Goal: Information Seeking & Learning: Learn about a topic

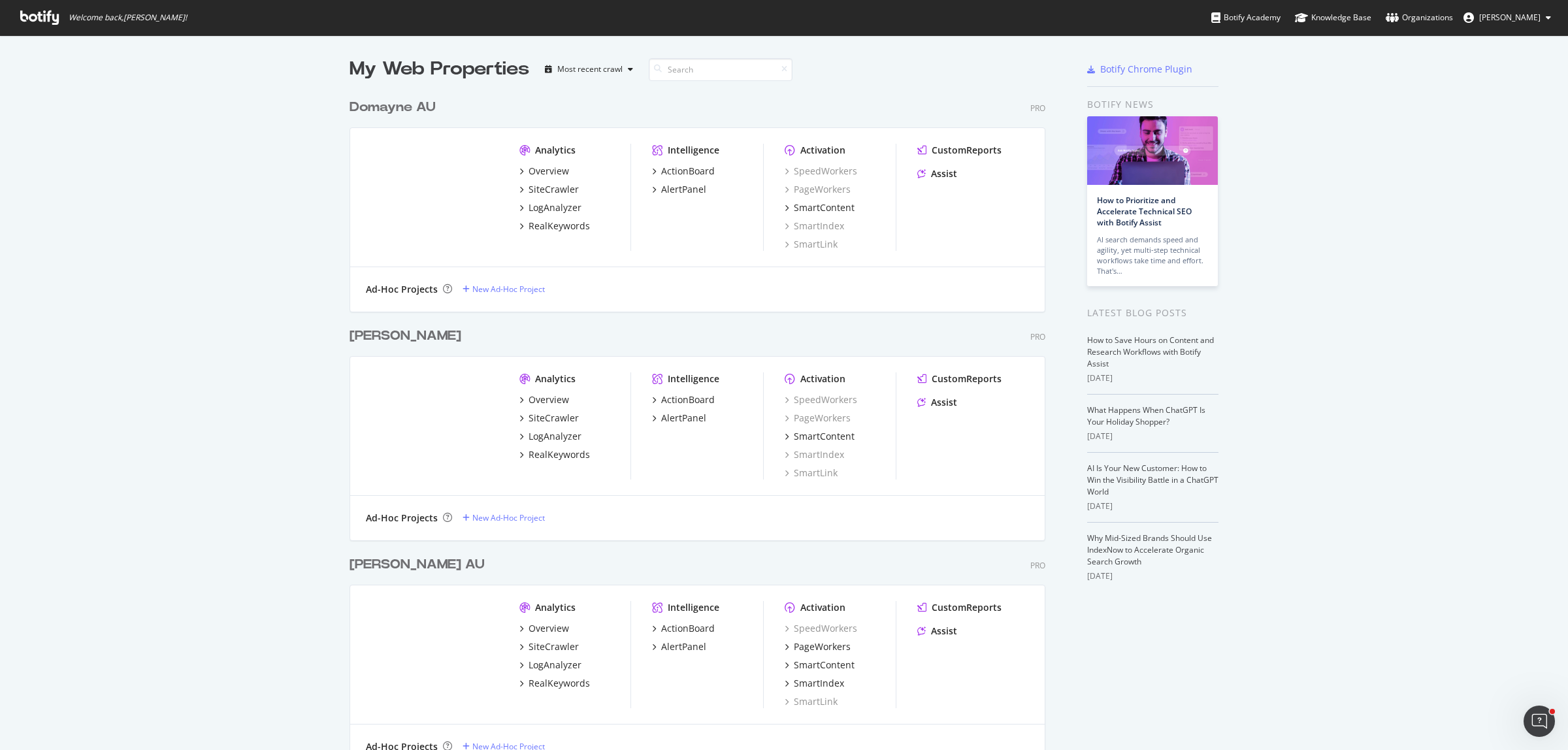
scroll to position [94, 0]
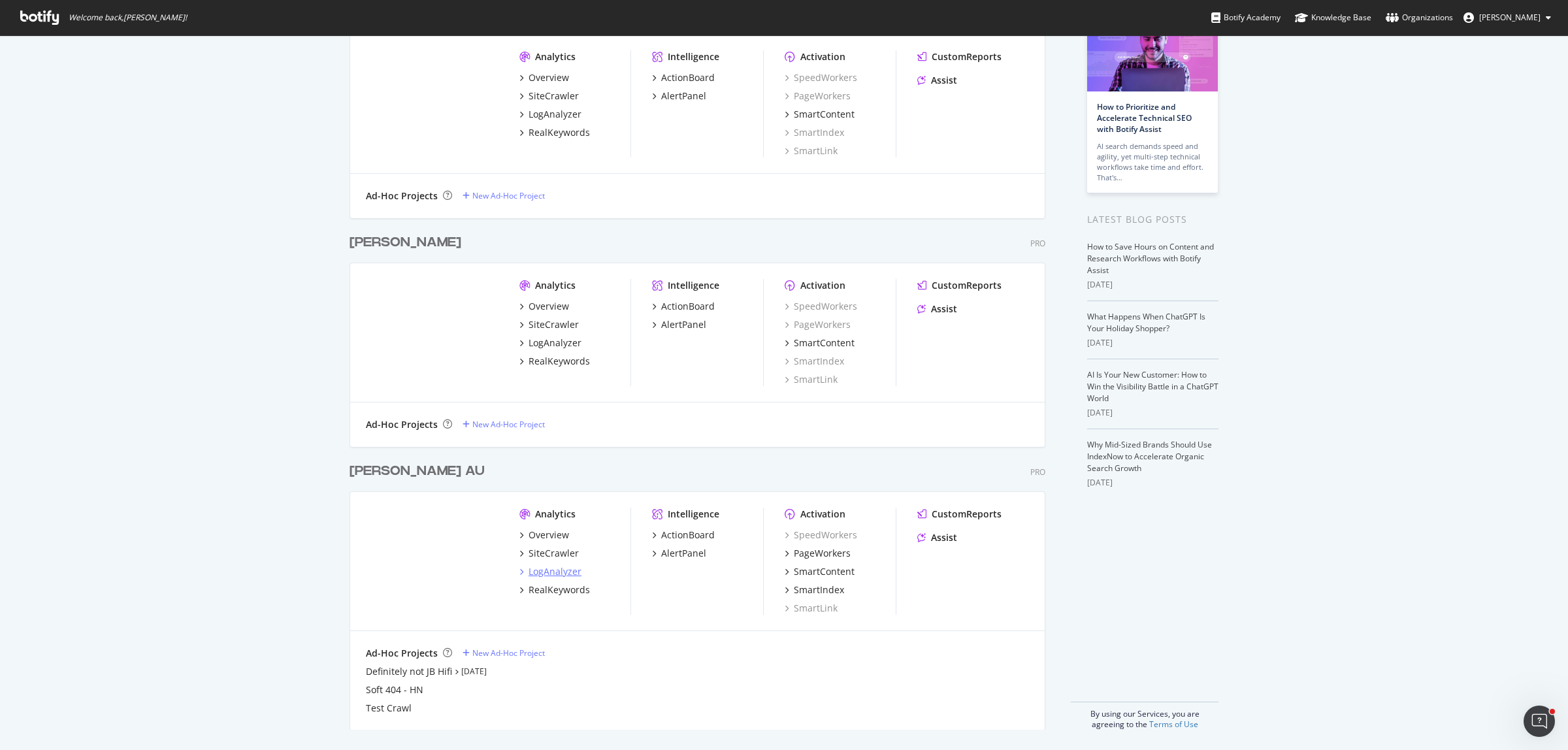
click at [540, 572] on div "LogAnalyzer" at bounding box center [555, 571] width 53 height 13
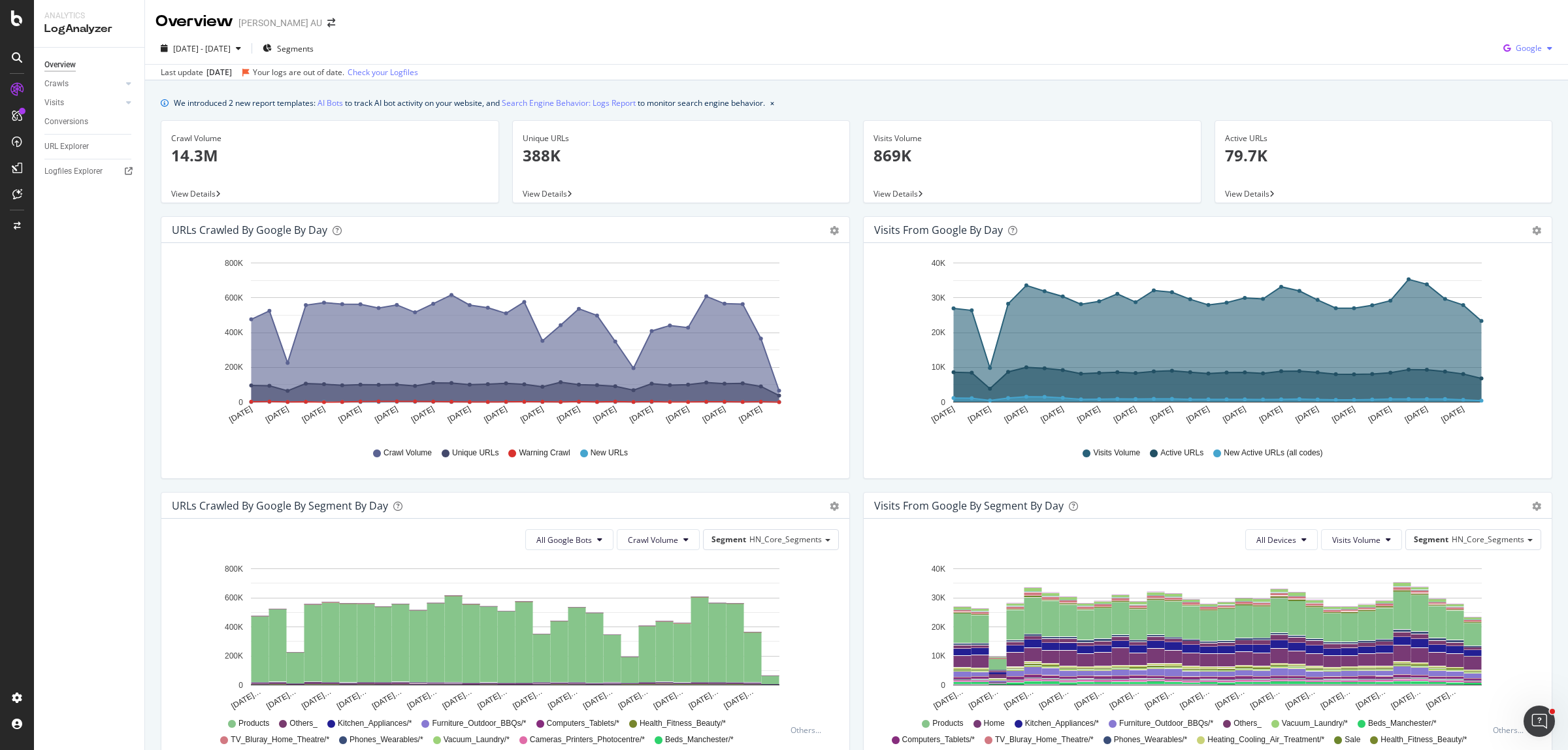
click at [1527, 50] on span "Google" at bounding box center [1528, 47] width 26 height 11
click at [1524, 123] on span "OpenAI" at bounding box center [1526, 123] width 49 height 12
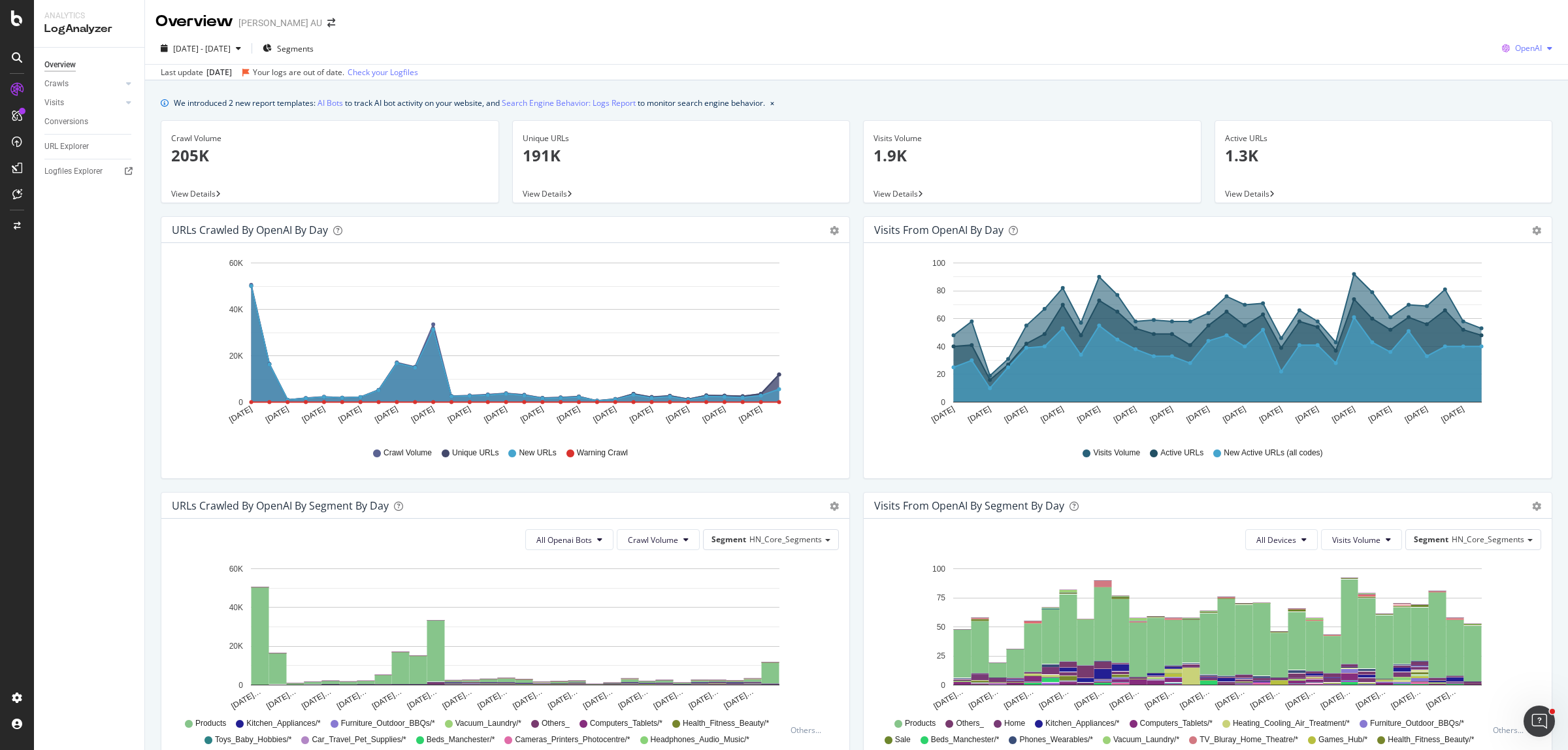
click at [1515, 50] on span "OpenAI" at bounding box center [1528, 47] width 26 height 11
click at [1517, 142] on span "Other AI Bots" at bounding box center [1525, 147] width 49 height 12
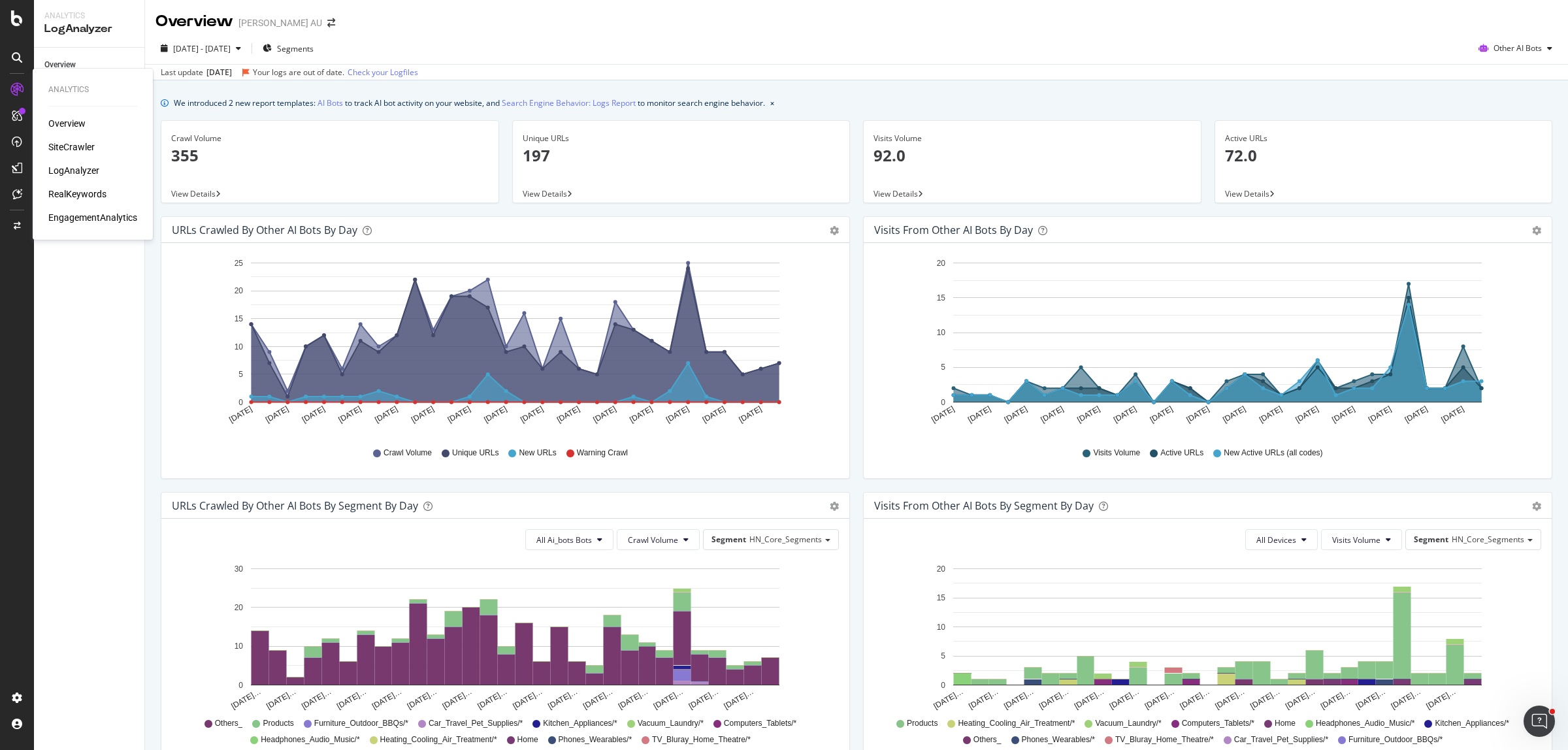
click at [78, 147] on div "SiteCrawler" at bounding box center [72, 146] width 47 height 13
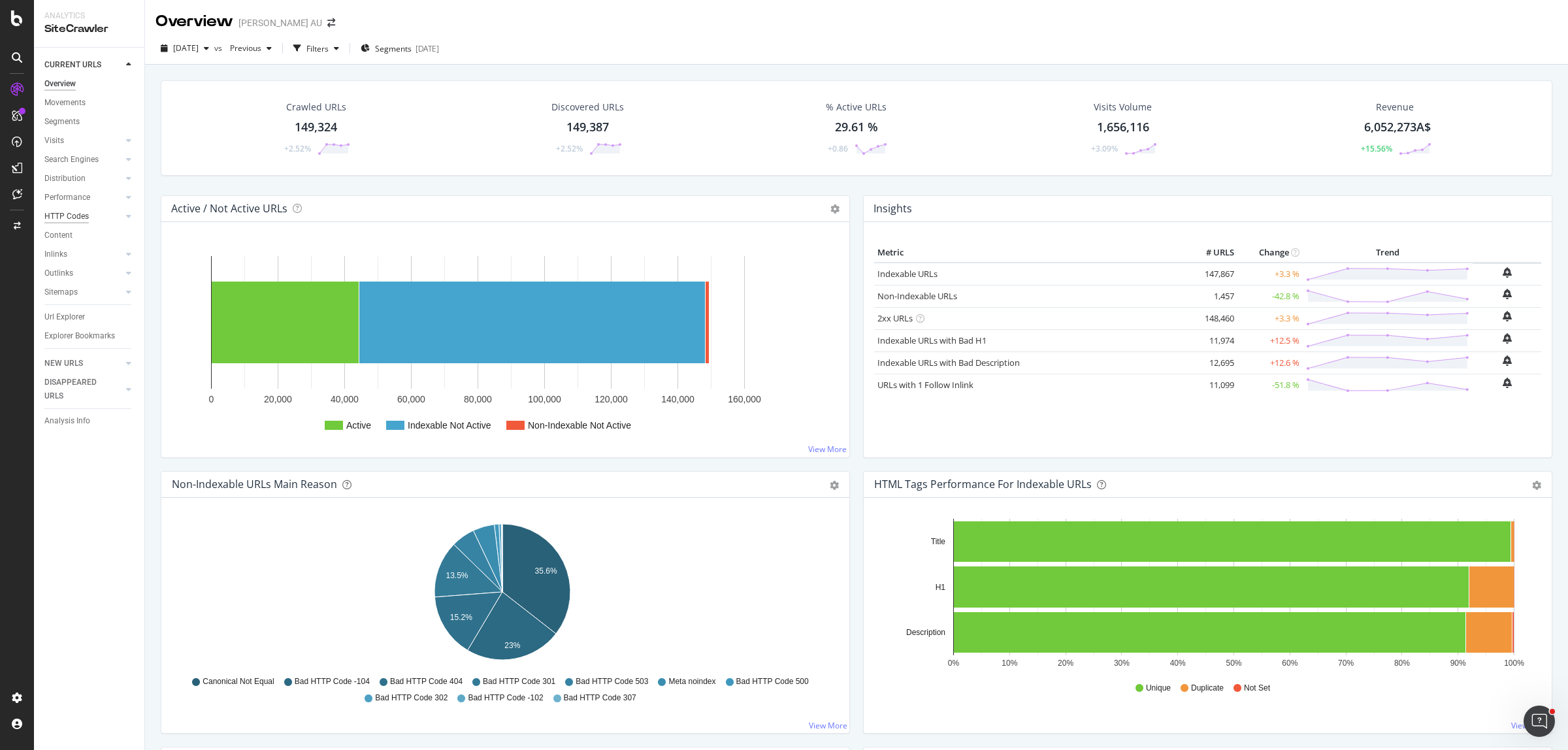
click at [78, 214] on div "HTTP Codes" at bounding box center [67, 217] width 45 height 14
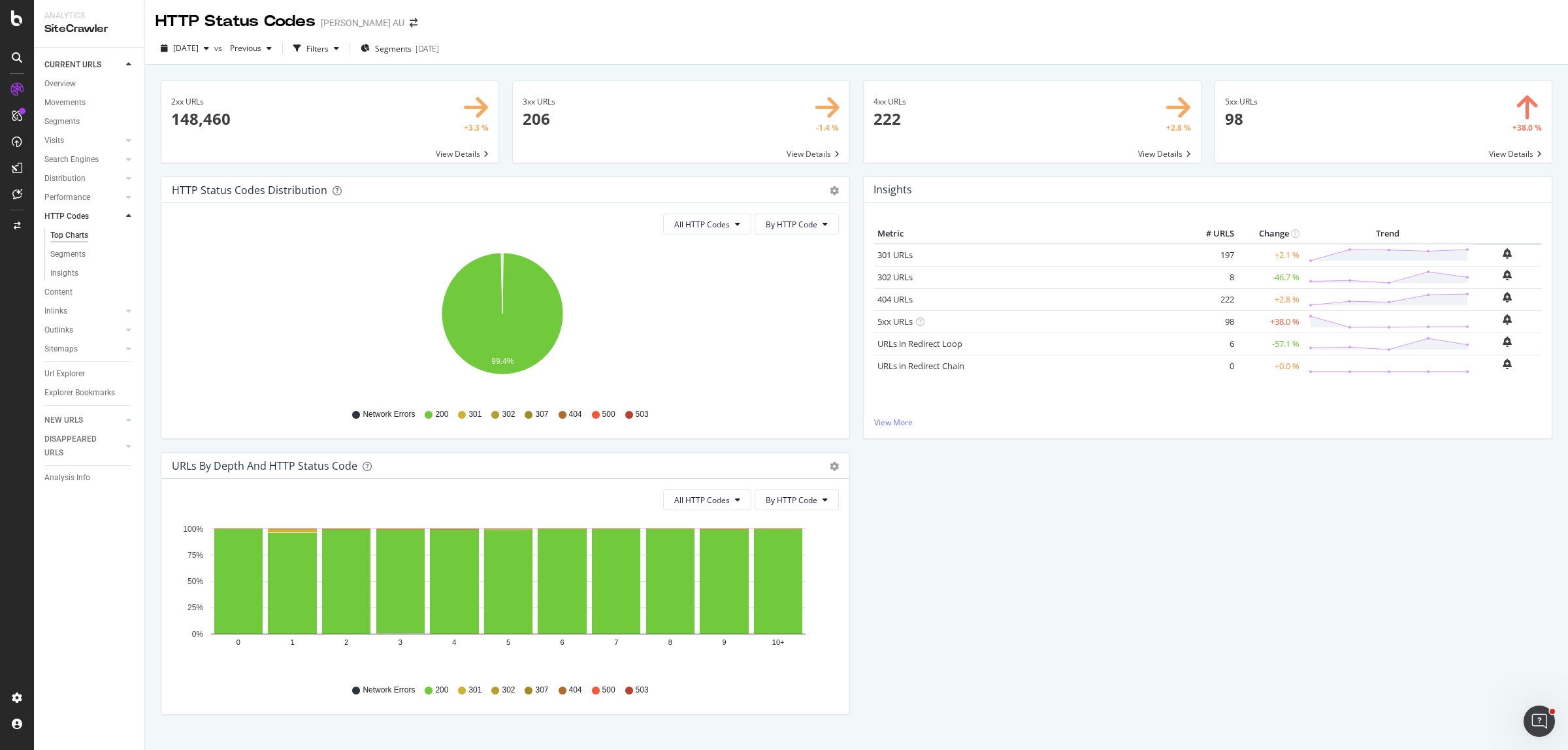
click at [951, 111] on span at bounding box center [1032, 122] width 337 height 82
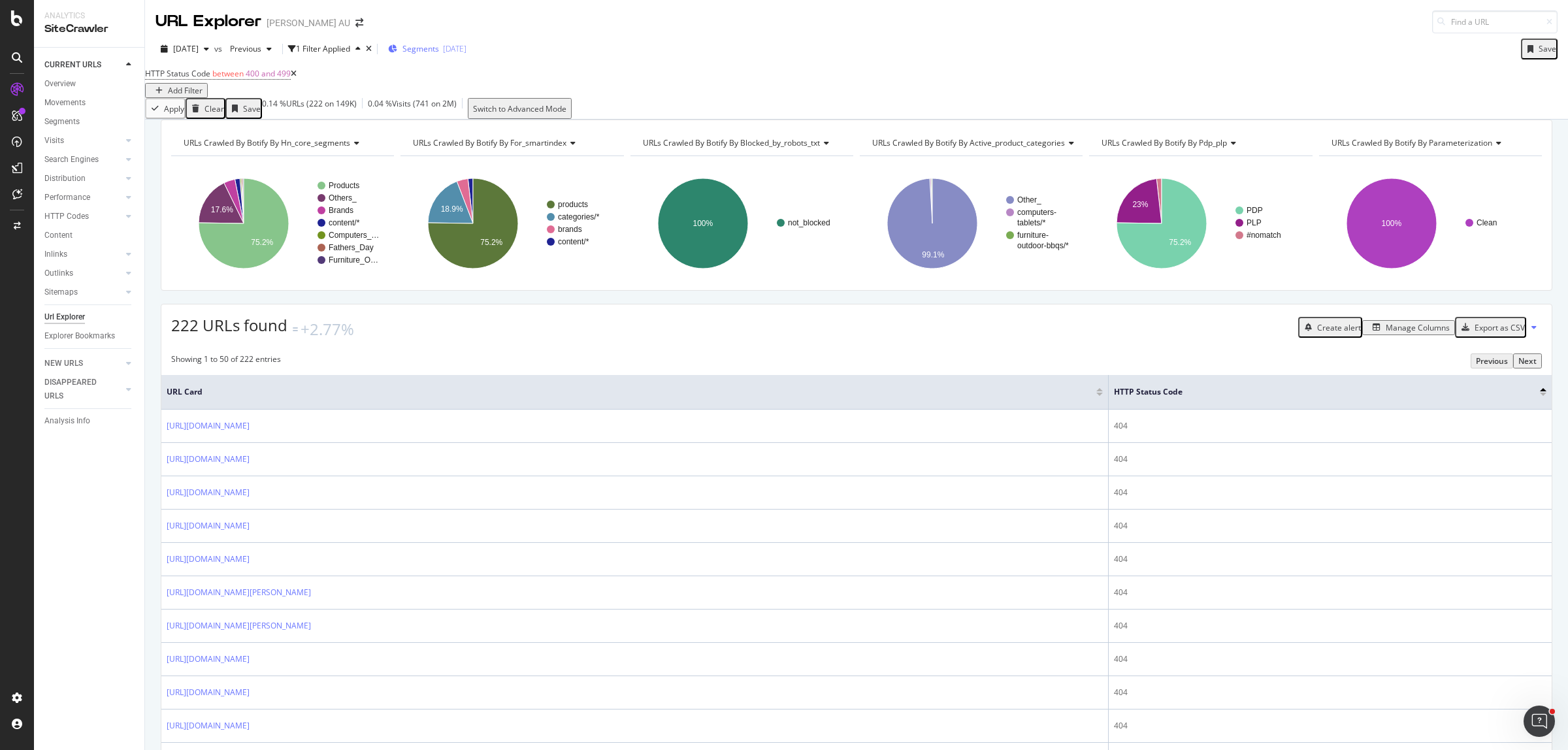
click at [466, 56] on div "Segments [DATE]" at bounding box center [427, 49] width 78 height 20
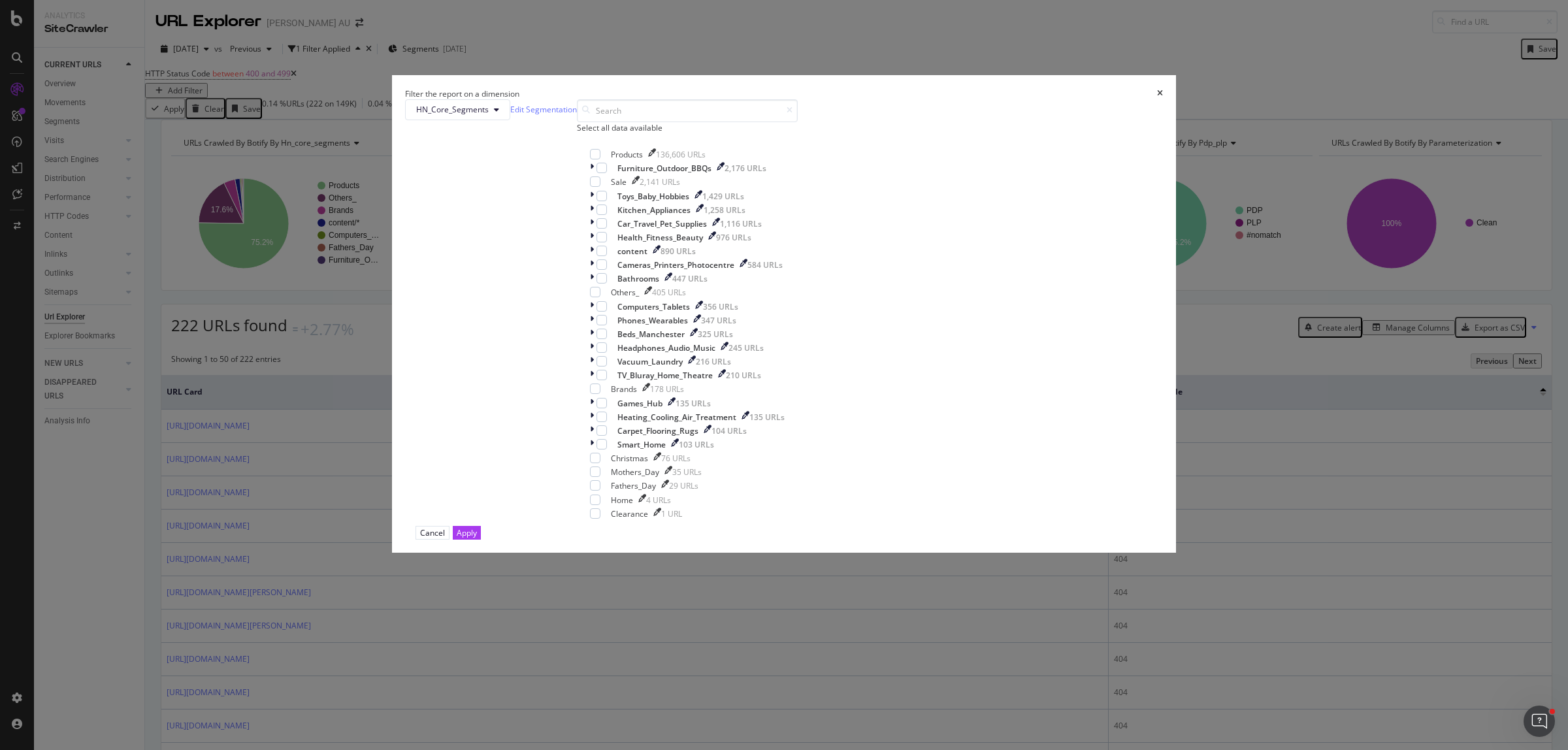
click at [696, 134] on div "Select all data available" at bounding box center [687, 127] width 221 height 11
click at [598, 157] on icon "modal" at bounding box center [596, 154] width 6 height 7
click at [476, 538] on div "Apply" at bounding box center [467, 532] width 21 height 11
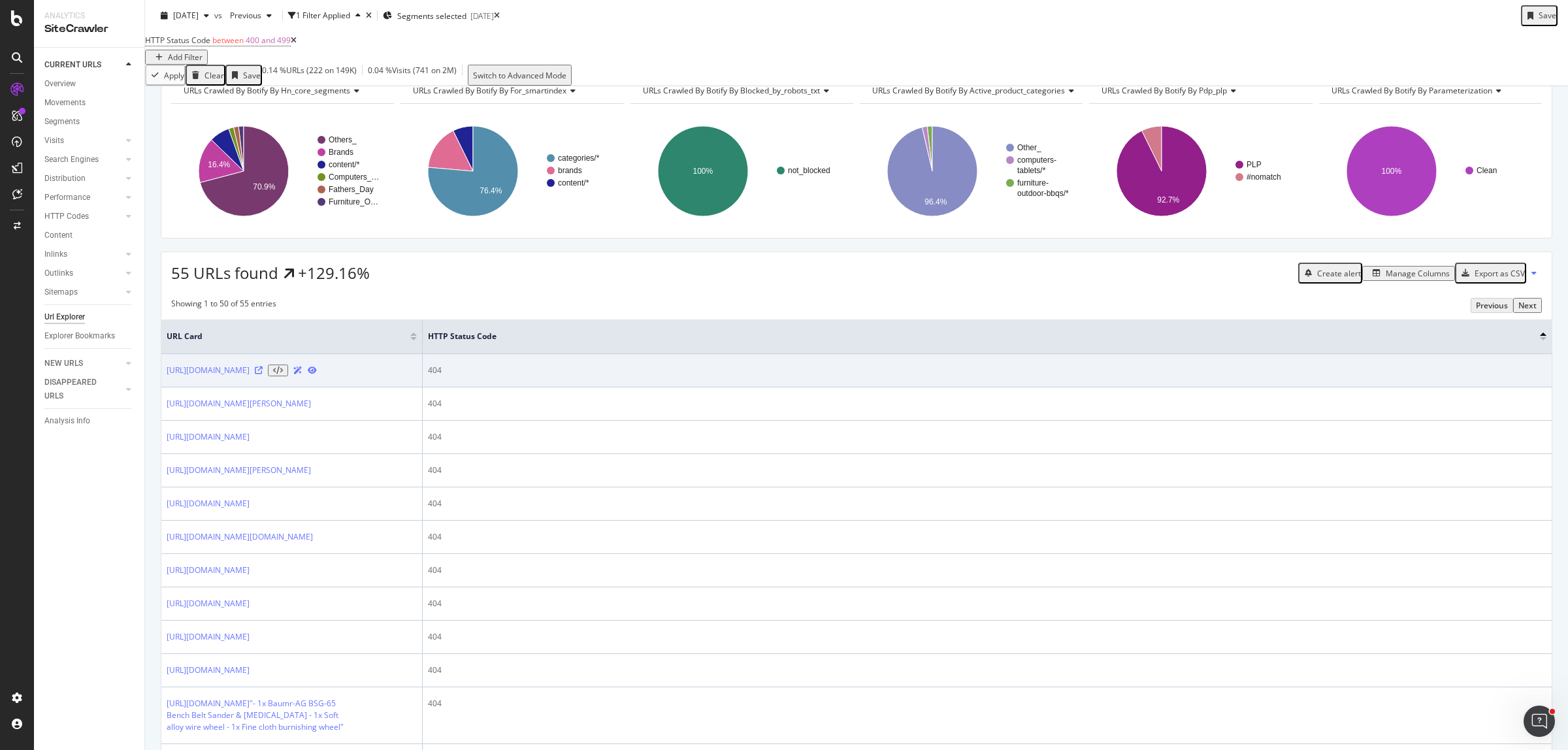
scroll to position [82, 0]
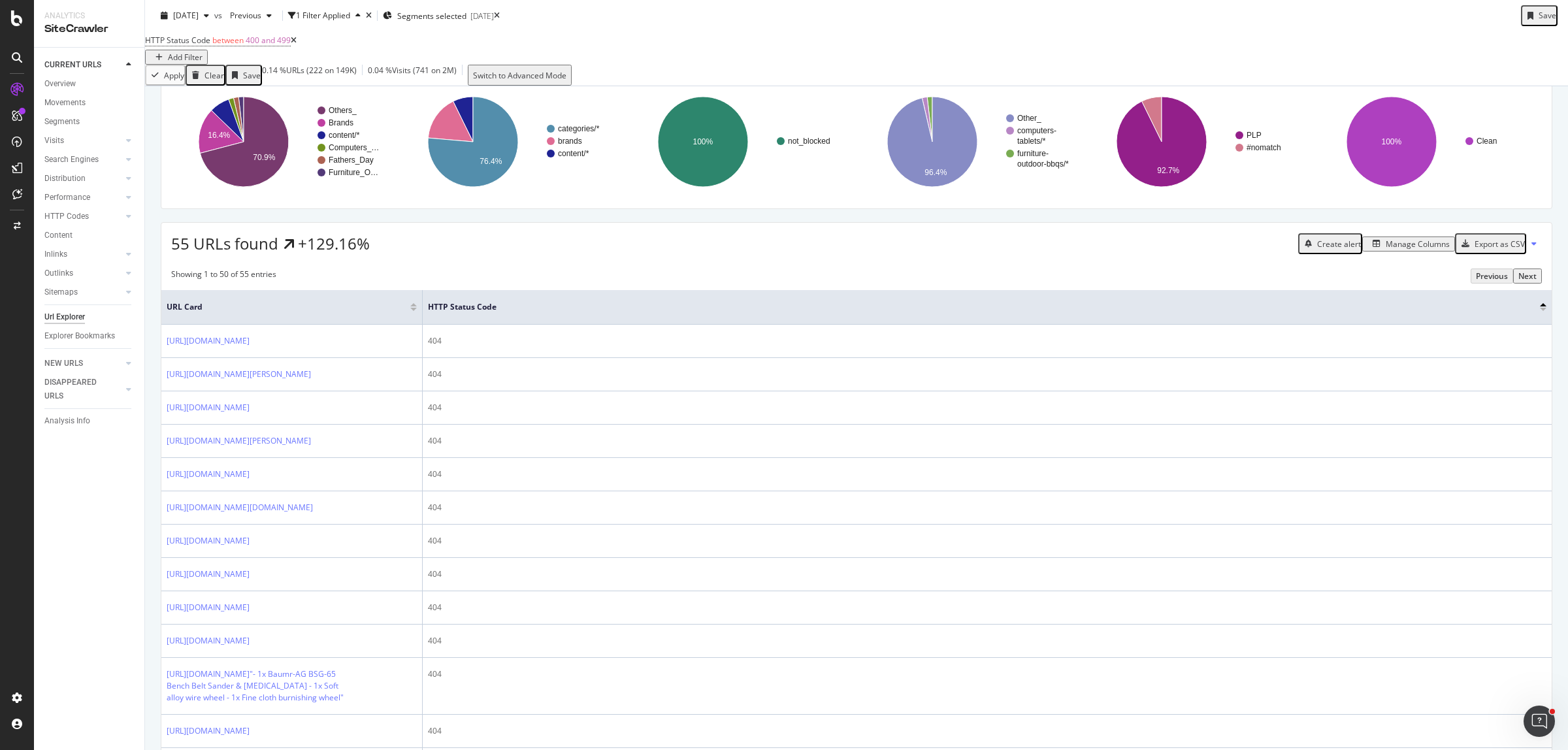
click at [1399, 250] on div "Manage Columns" at bounding box center [1418, 243] width 64 height 11
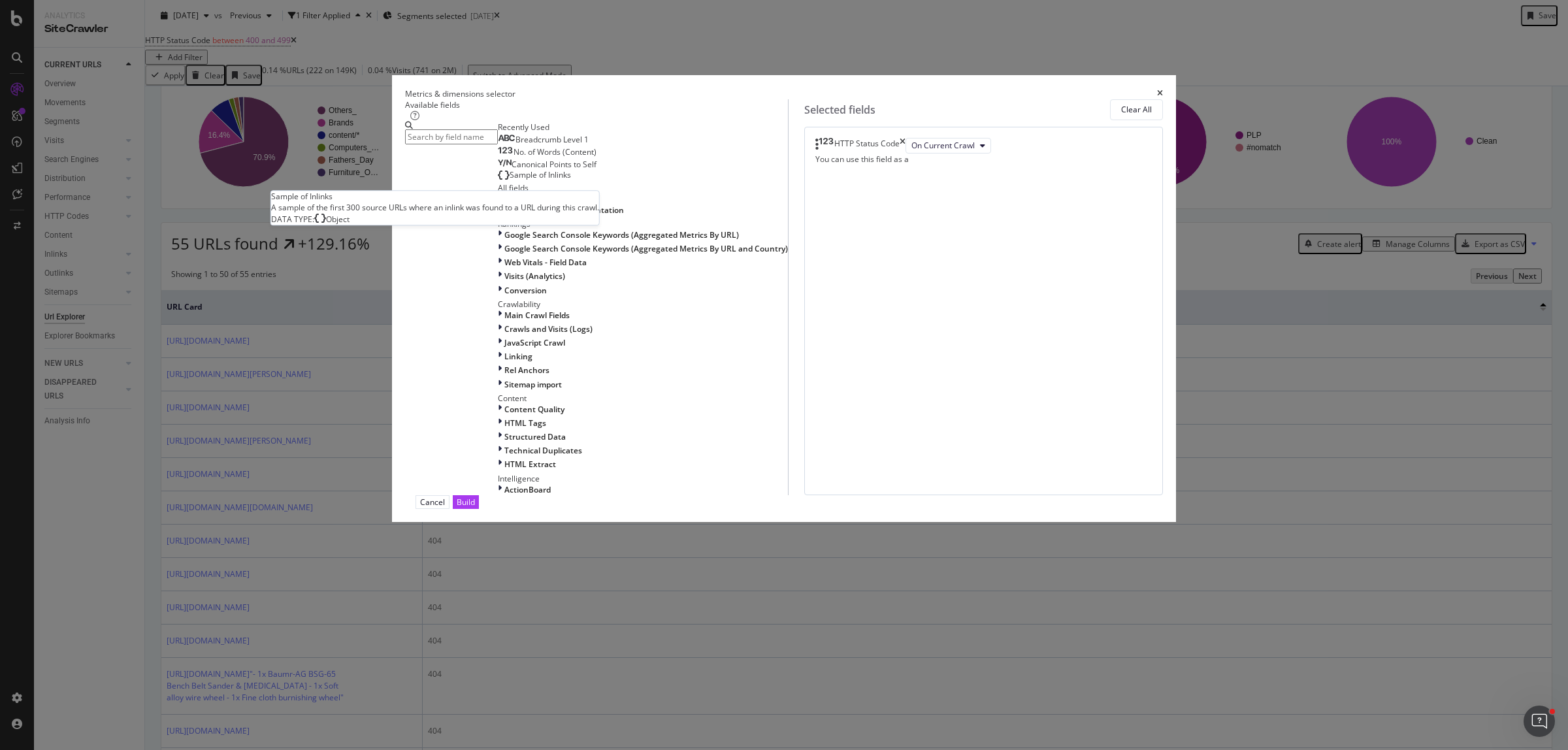
click at [571, 181] on span "Sample of Inlinks" at bounding box center [540, 174] width 62 height 11
drag, startPoint x: 1050, startPoint y: 625, endPoint x: 1046, endPoint y: 619, distance: 7.2
click at [478, 509] on button "Build" at bounding box center [466, 502] width 26 height 14
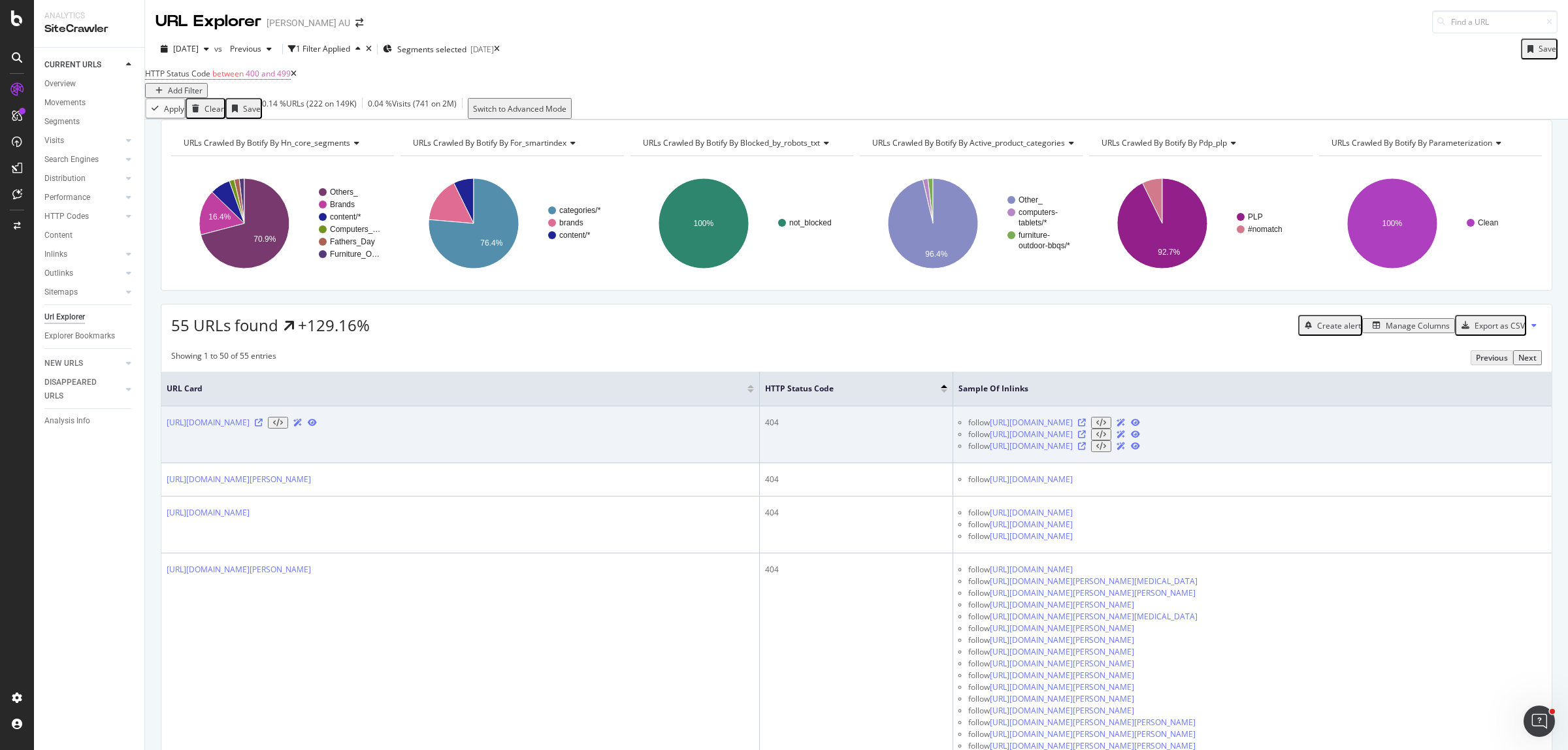
click at [1086, 427] on icon at bounding box center [1082, 423] width 8 height 8
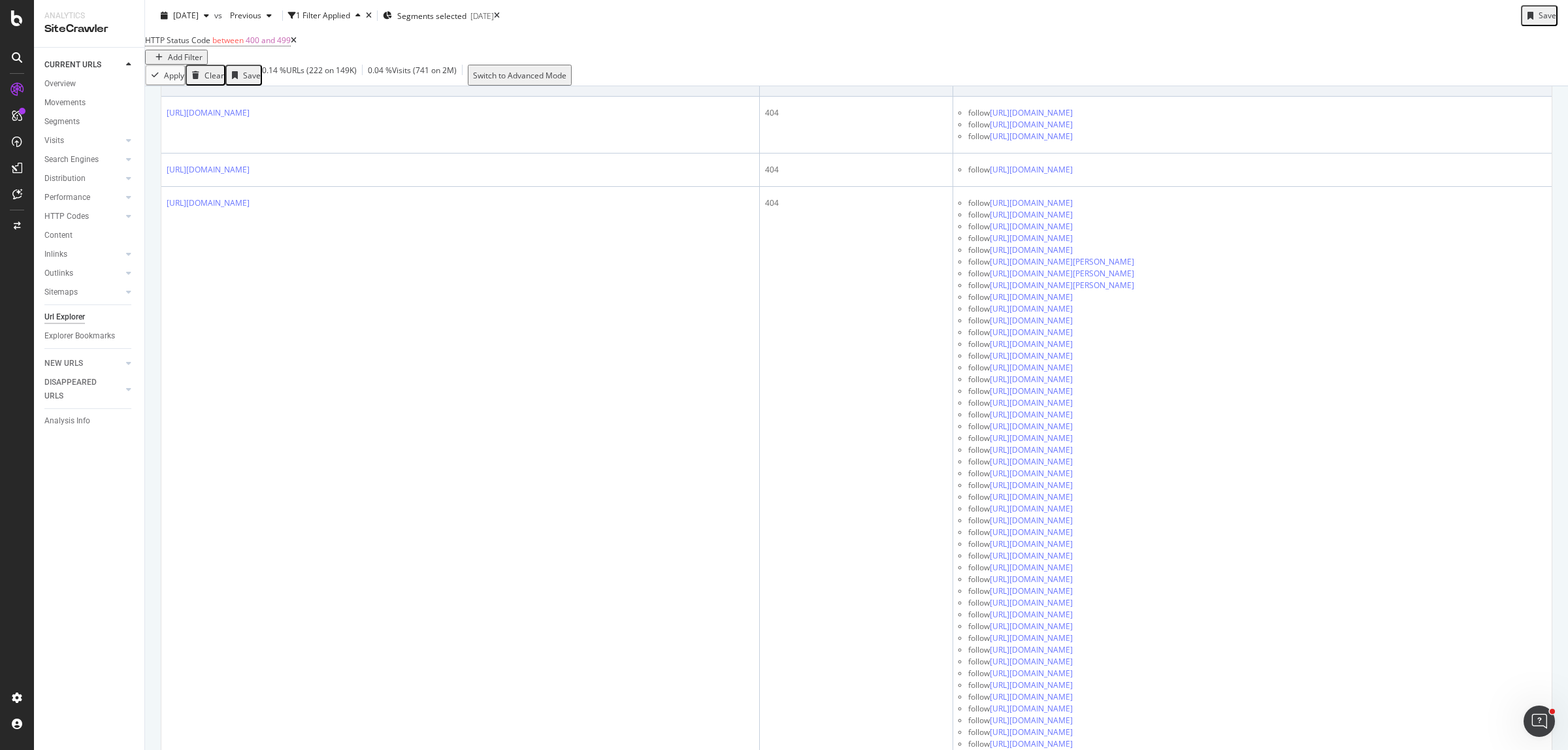
scroll to position [3594, 0]
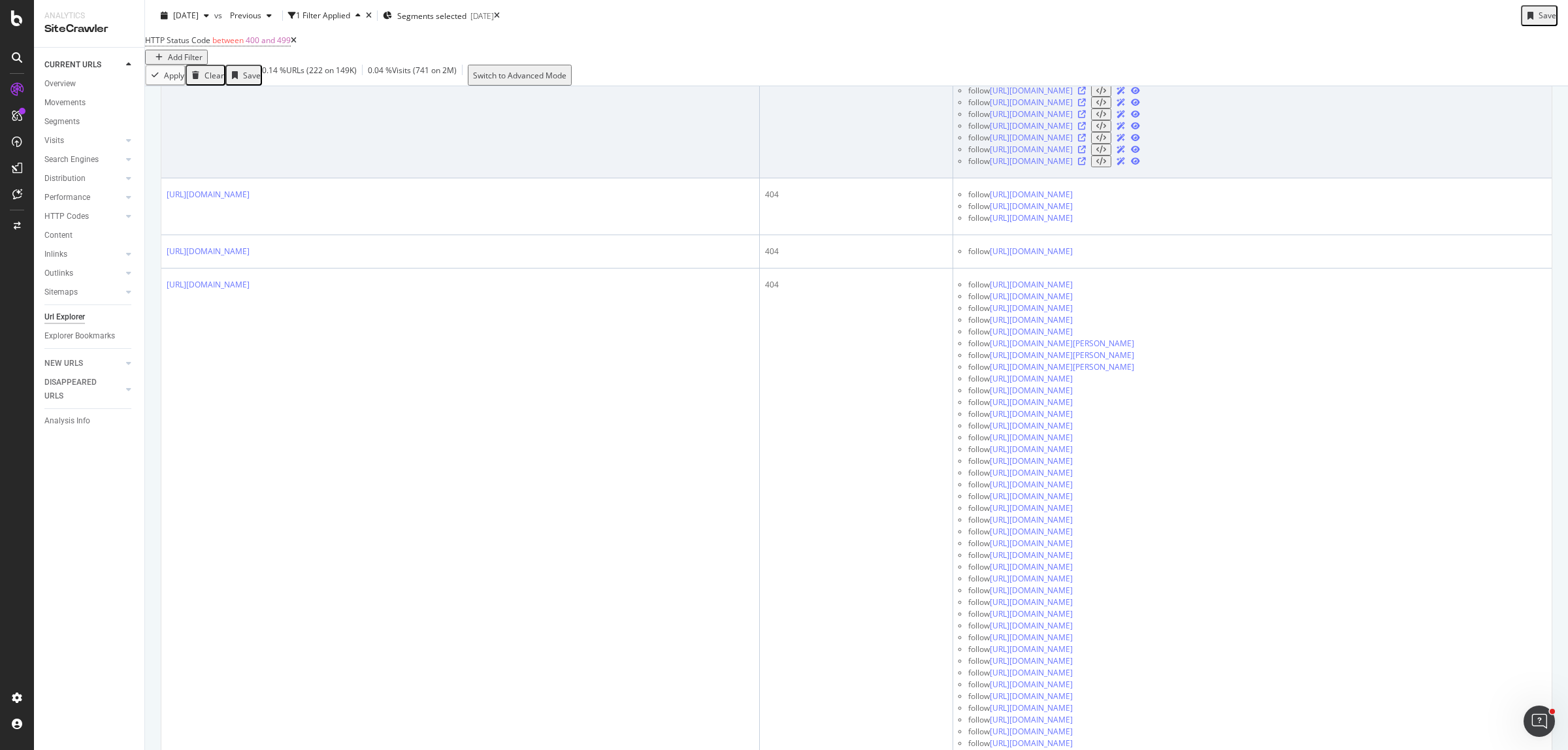
click at [1086, 13] on icon at bounding box center [1082, 9] width 8 height 8
